Goal: Task Accomplishment & Management: Complete application form

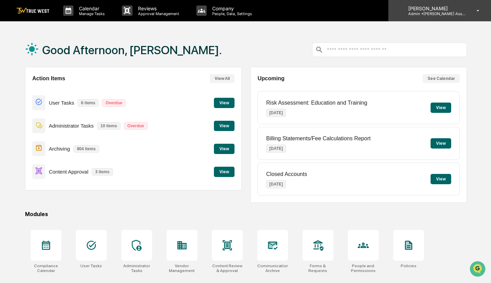
click at [469, 12] on div "Stacy Creekmur Admin • Creekmur Asset Management" at bounding box center [439, 10] width 103 height 21
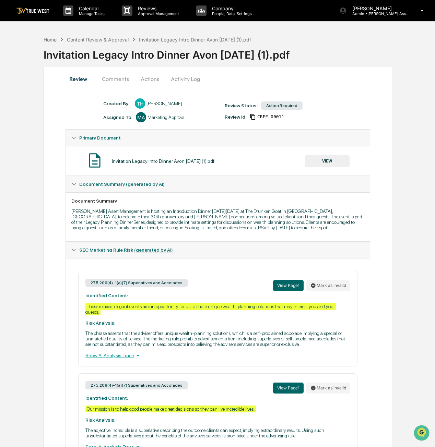
click at [145, 78] on button "Actions" at bounding box center [150, 79] width 31 height 16
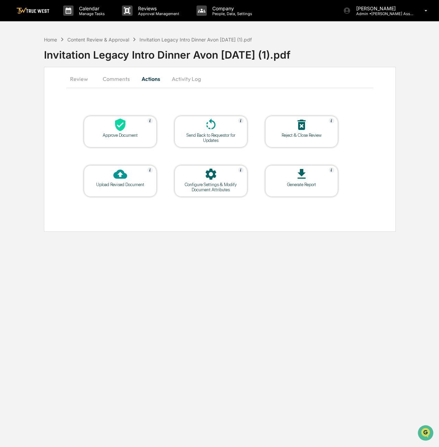
click at [123, 137] on div "Approve Document" at bounding box center [120, 135] width 62 height 5
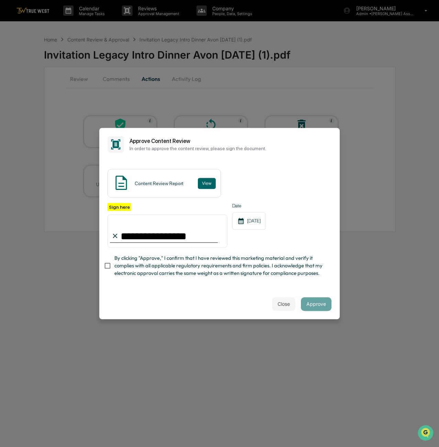
type input "**********"
click at [323, 306] on button "Approve" at bounding box center [316, 305] width 31 height 14
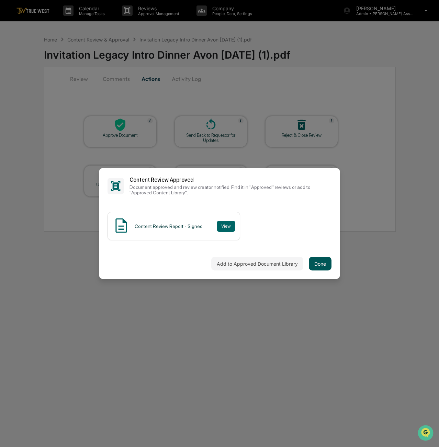
click at [323, 268] on button "Done" at bounding box center [319, 264] width 23 height 14
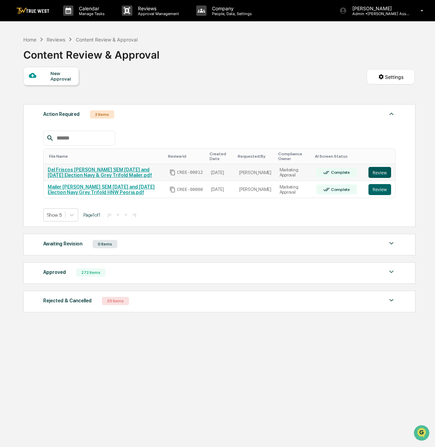
click at [381, 171] on button "Review" at bounding box center [380, 172] width 23 height 11
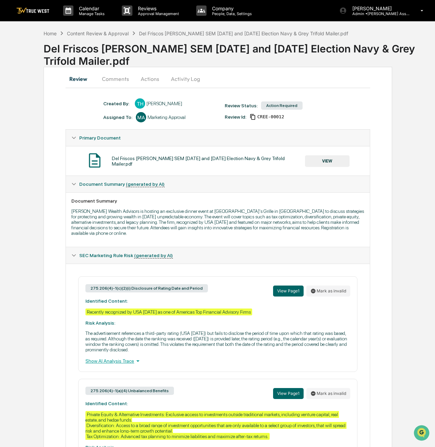
click at [150, 78] on button "Actions" at bounding box center [150, 79] width 31 height 16
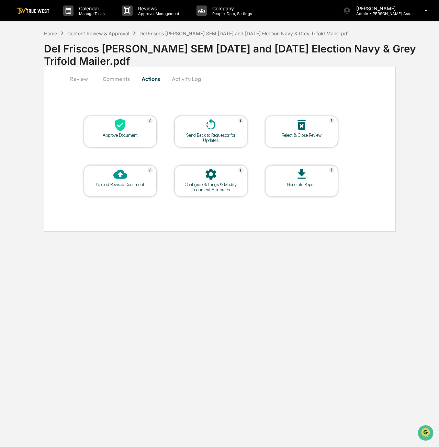
click at [79, 76] on button "Review" at bounding box center [81, 79] width 31 height 16
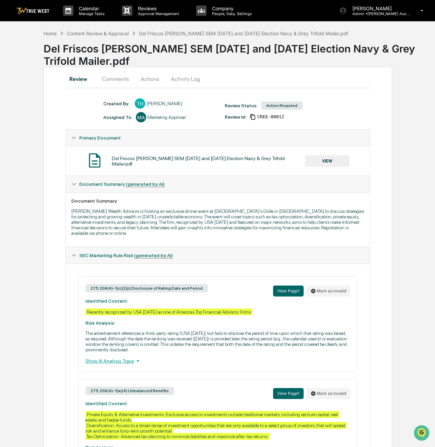
click at [328, 163] on button "VIEW" at bounding box center [327, 161] width 45 height 12
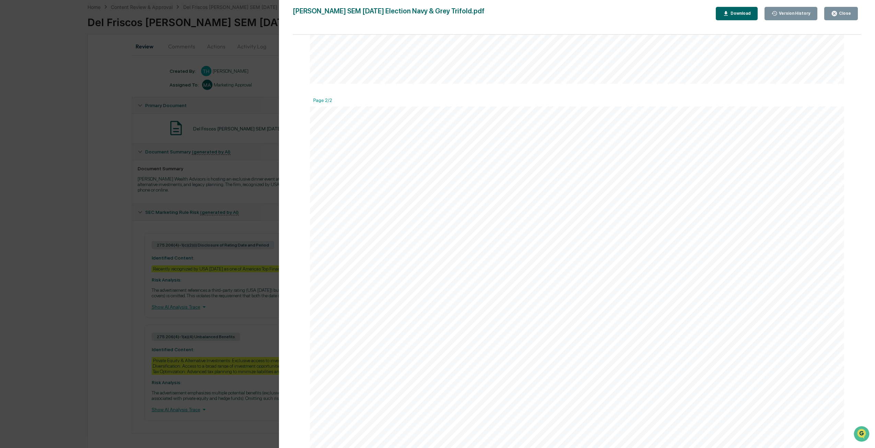
scroll to position [451, 0]
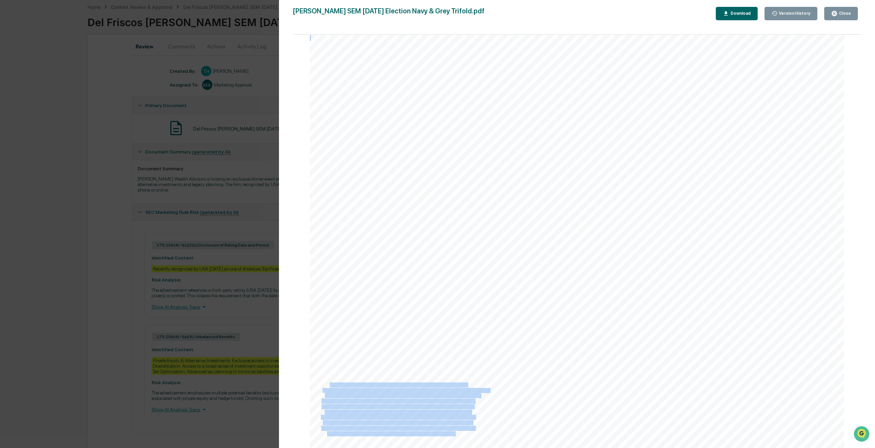
drag, startPoint x: 469, startPoint y: 431, endPoint x: 328, endPoint y: 383, distance: 148.9
click at [328, 383] on div "DINNER [DATE] 6:30 PM - or - DINNER [DATE] 6:30 PM Call (24/7) [PHONE_NUMBER] (…" at bounding box center [577, 241] width 535 height 413
drag, startPoint x: 351, startPoint y: 397, endPoint x: 612, endPoint y: 290, distance: 281.2
click at [438, 290] on div "DINNER [DATE] 6:30 PM - or - DINNER [DATE] 6:30 PM Call (24/7) [PHONE_NUMBER] (…" at bounding box center [577, 241] width 535 height 413
click at [438, 15] on div "Close" at bounding box center [844, 13] width 13 height 5
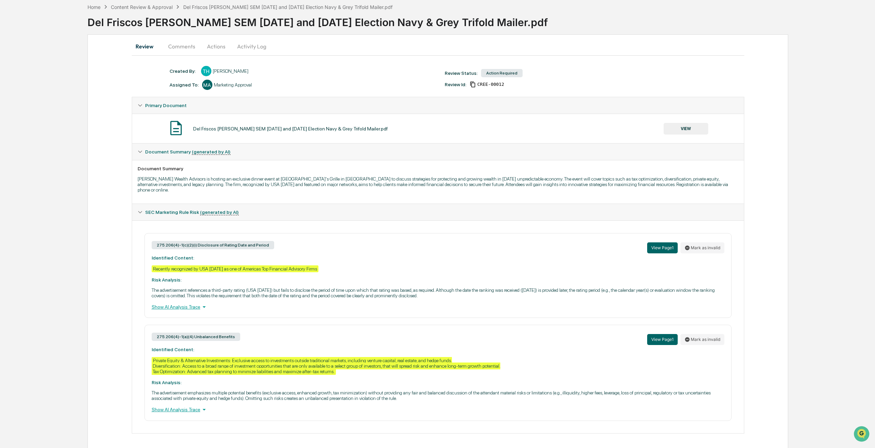
click at [217, 43] on button "Actions" at bounding box center [216, 46] width 31 height 16
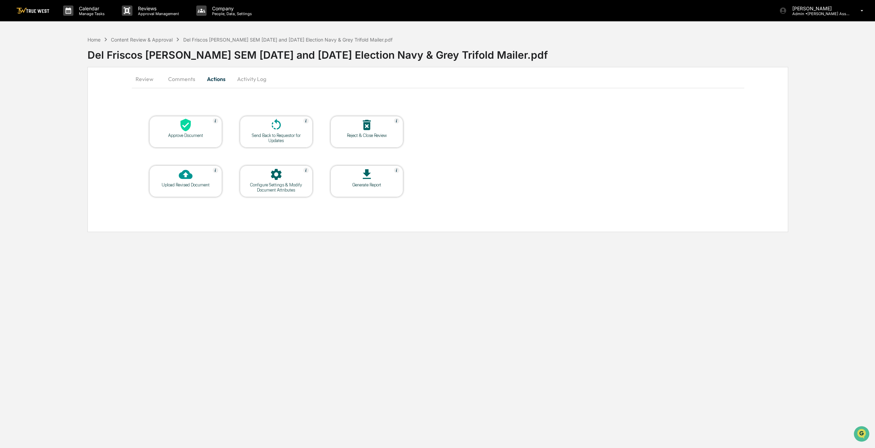
scroll to position [0, 0]
click at [192, 125] on icon at bounding box center [186, 125] width 14 height 14
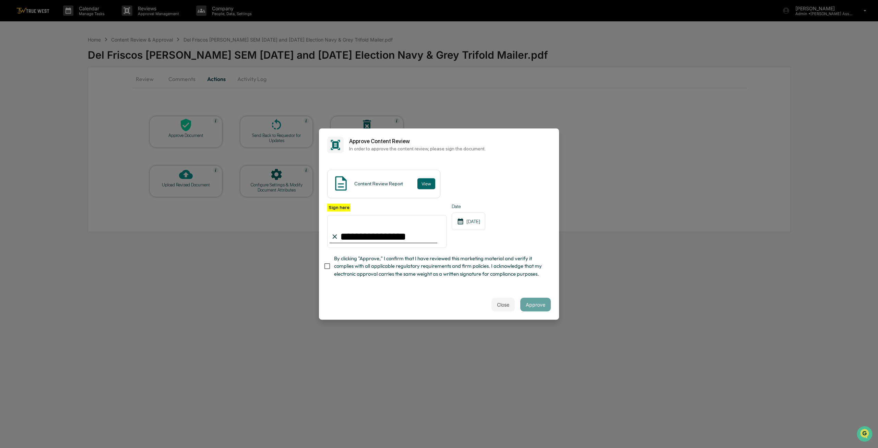
type input "**********"
click at [326, 289] on div "**********" at bounding box center [439, 225] width 240 height 128
click at [438, 304] on button "Approve" at bounding box center [536, 305] width 31 height 14
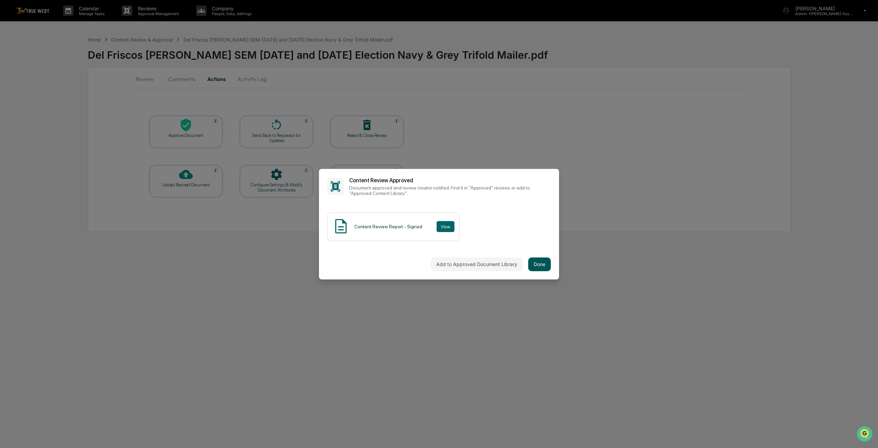
click at [438, 266] on button "Done" at bounding box center [539, 264] width 23 height 14
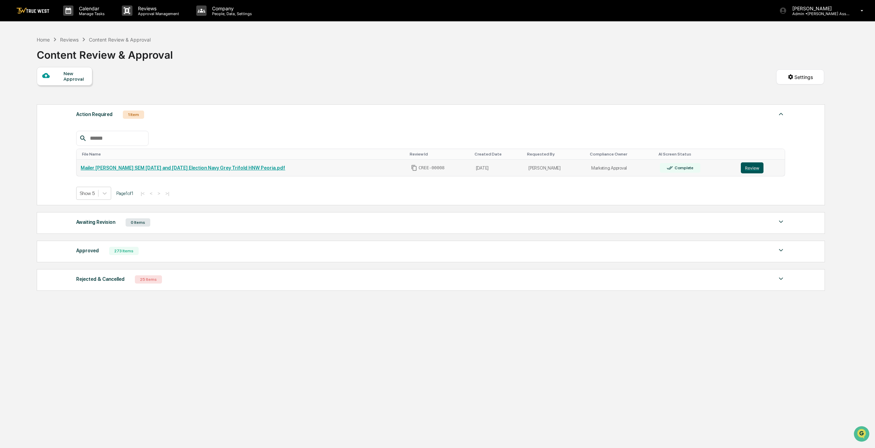
click at [438, 166] on button "Review" at bounding box center [752, 167] width 23 height 11
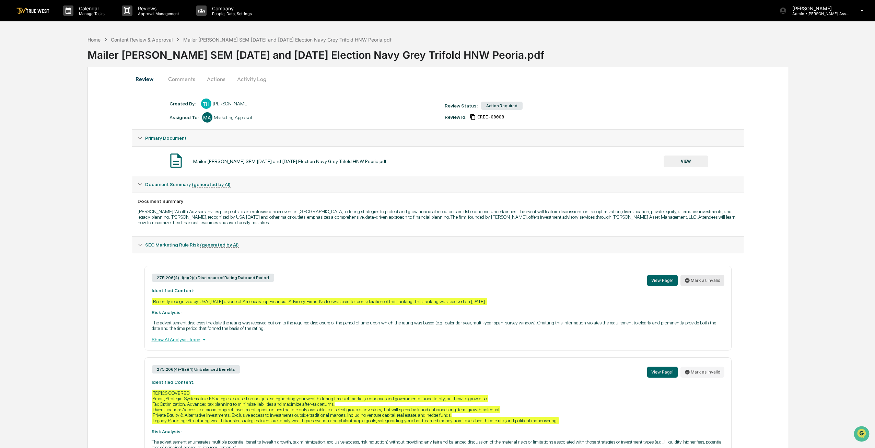
click at [709, 281] on button "Mark as invalid" at bounding box center [702, 280] width 44 height 11
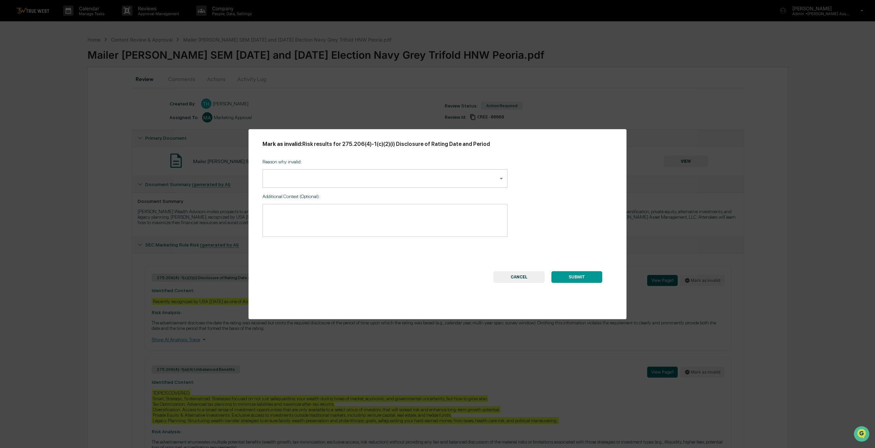
click at [386, 175] on body "Calendar Manage Tasks Reviews Approval Management Company People, Data, Setting…" at bounding box center [437, 250] width 875 height 500
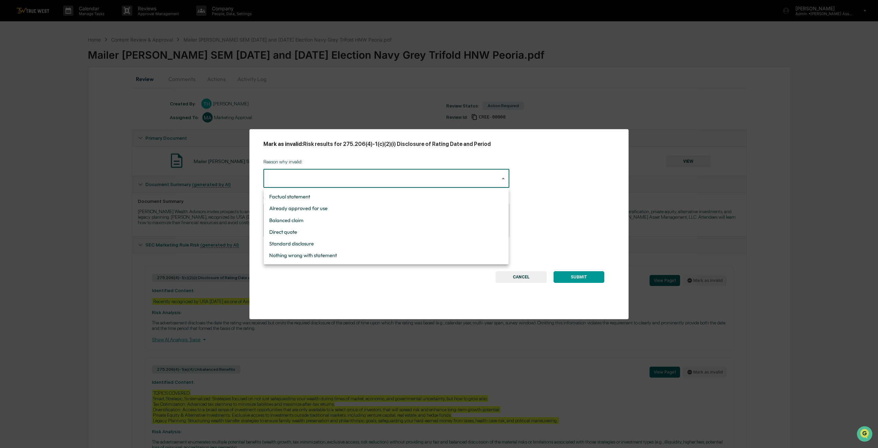
click at [292, 244] on li "Standard disclosure" at bounding box center [386, 244] width 245 height 12
type input "**********"
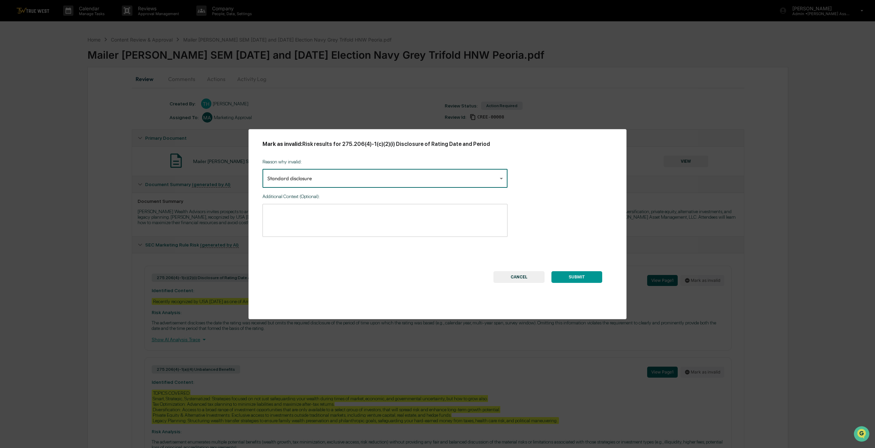
click at [300, 216] on textarea at bounding box center [384, 221] width 235 height 22
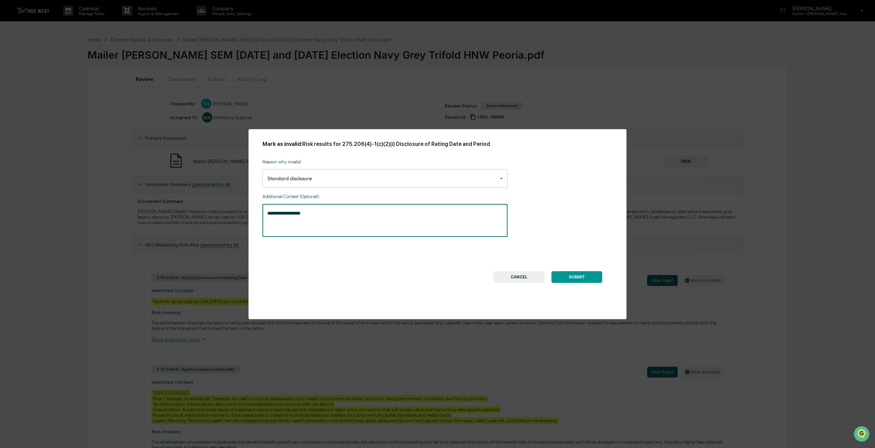
type textarea "**********"
click at [585, 276] on button "SUBMIT" at bounding box center [576, 277] width 51 height 12
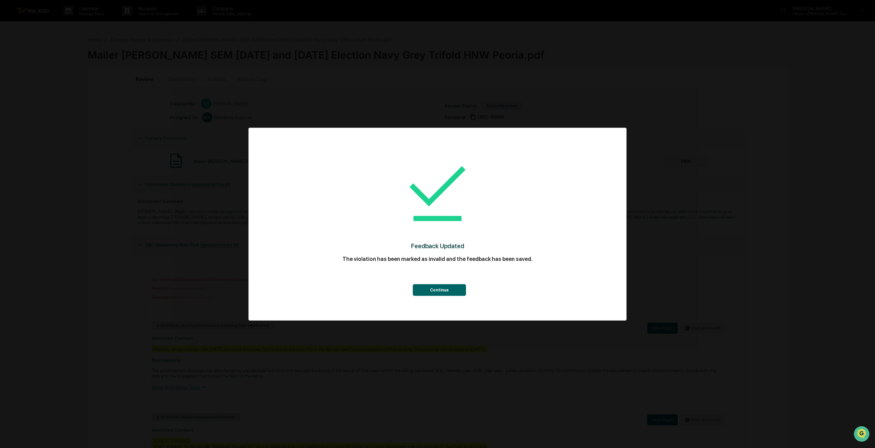
click at [432, 287] on button "Continue" at bounding box center [439, 290] width 53 height 12
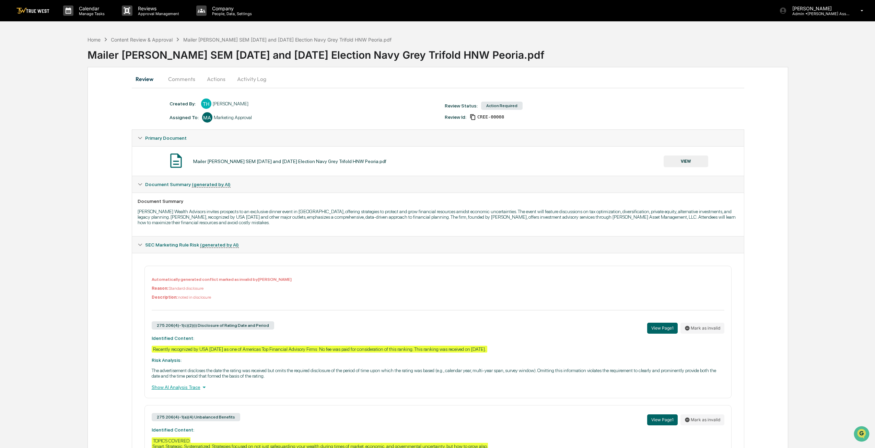
click at [222, 80] on button "Actions" at bounding box center [216, 79] width 31 height 16
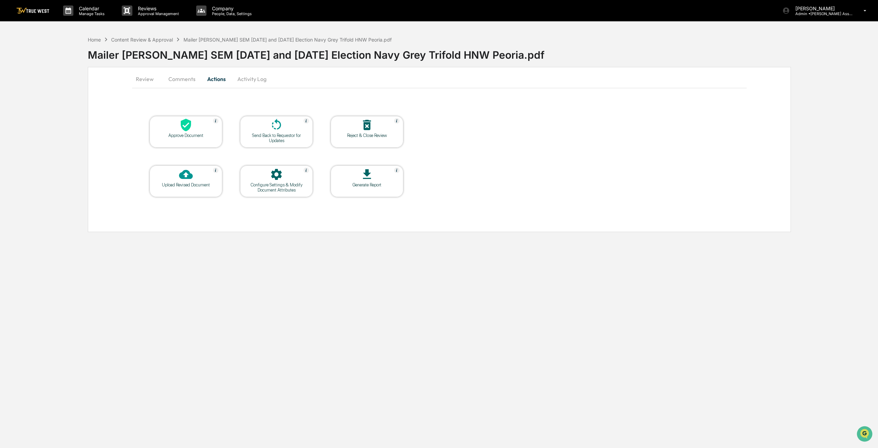
click at [202, 139] on div "Approve Document" at bounding box center [186, 132] width 73 height 32
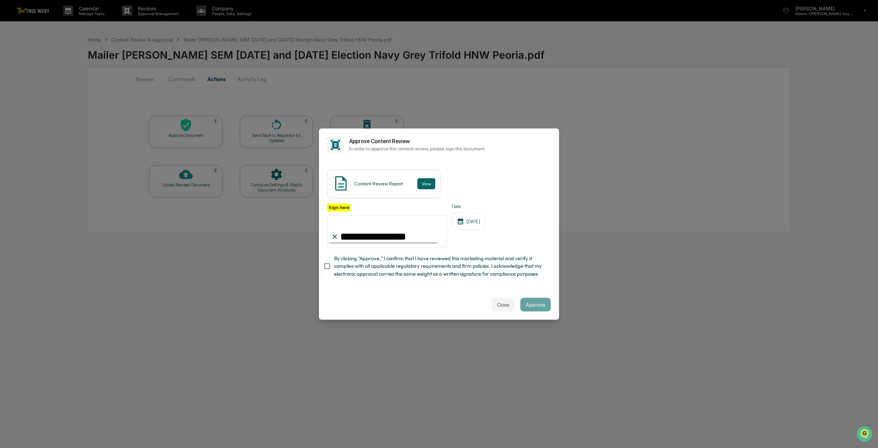
type input "**********"
click at [538, 306] on button "Approve" at bounding box center [536, 305] width 31 height 14
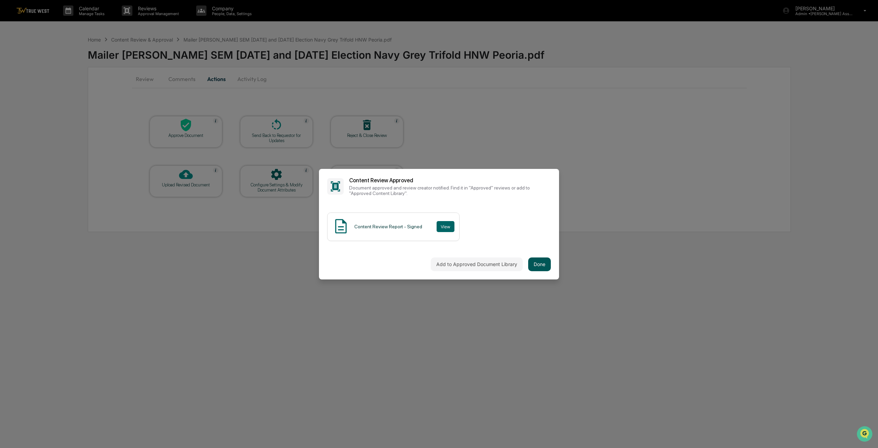
click at [532, 265] on button "Done" at bounding box center [539, 264] width 23 height 14
